Goal: Check status: Check status

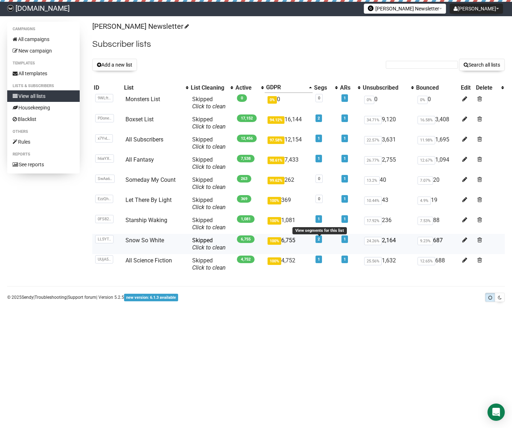
click at [318, 240] on link "2" at bounding box center [318, 239] width 2 height 5
click at [319, 160] on link "1" at bounding box center [318, 158] width 2 height 5
click at [318, 159] on link "1" at bounding box center [318, 158] width 2 height 5
click at [319, 240] on link "2" at bounding box center [318, 239] width 2 height 5
